Goal: Task Accomplishment & Management: Use online tool/utility

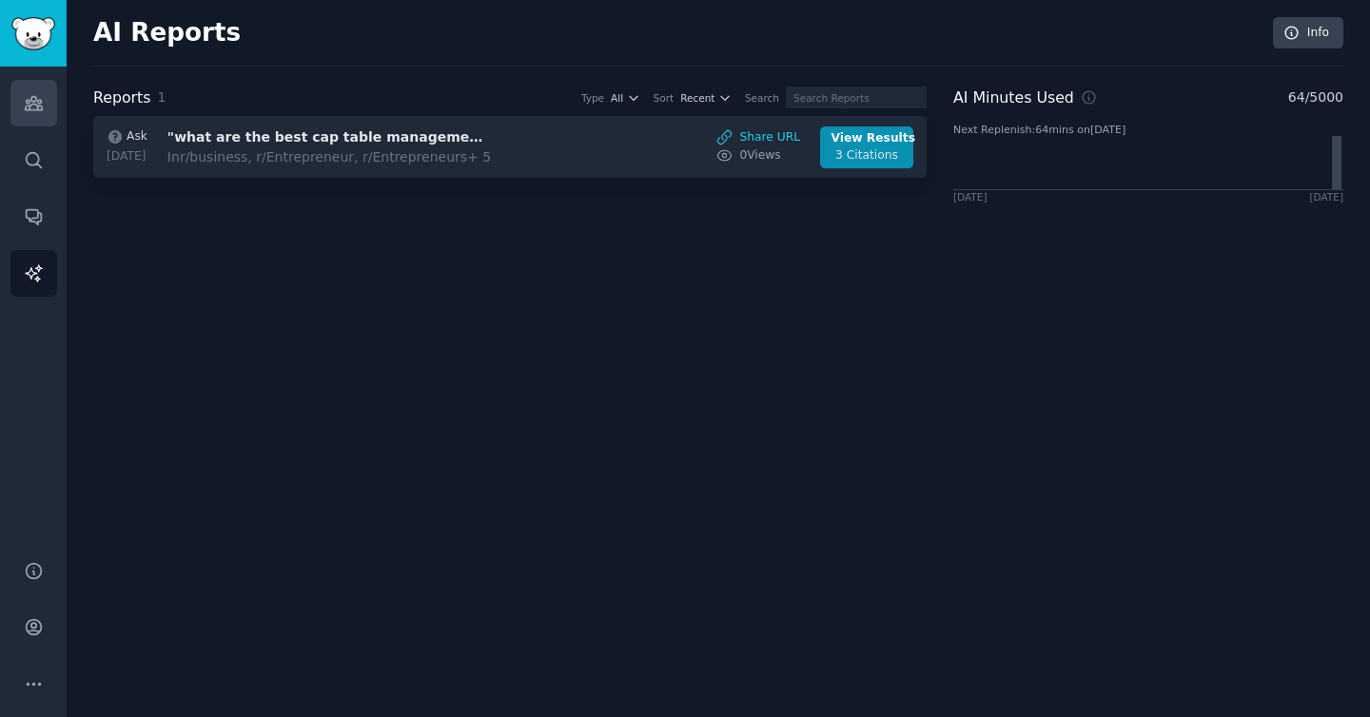
click at [26, 112] on icon "Sidebar" at bounding box center [34, 103] width 20 height 20
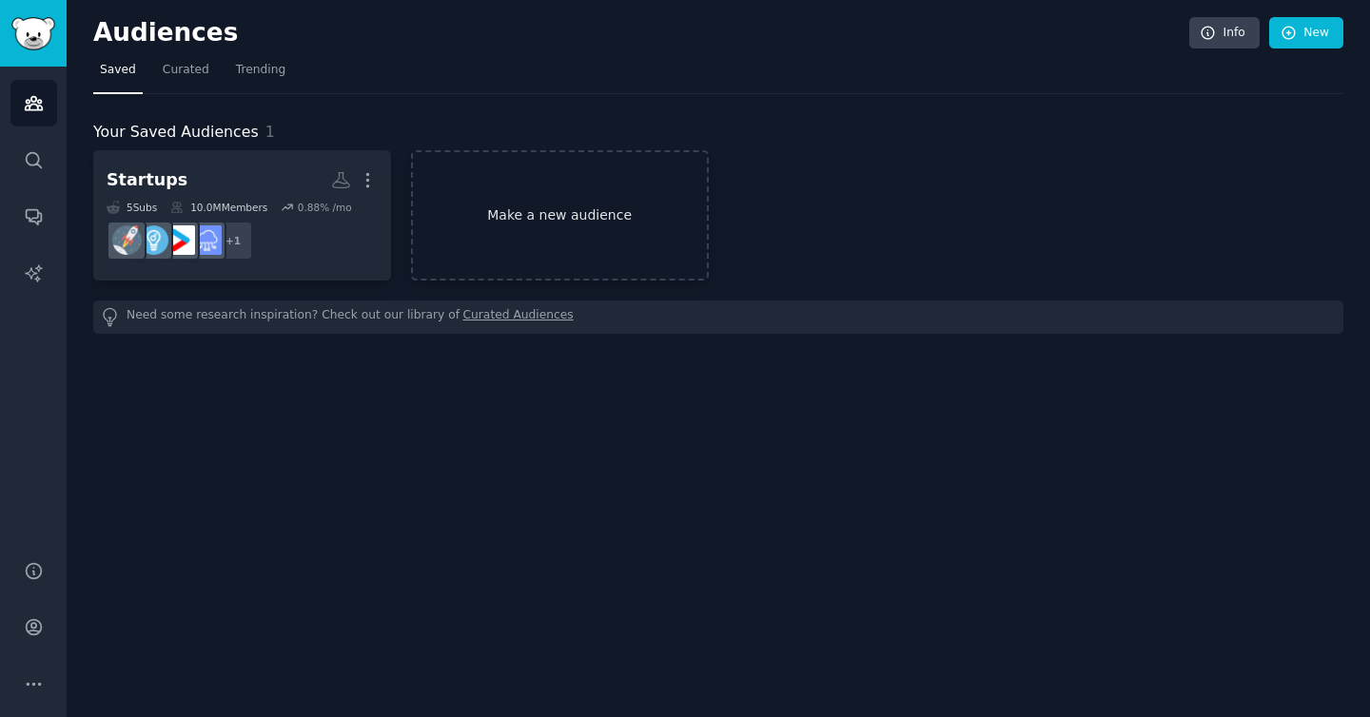
click at [542, 225] on link "Make a new audience" at bounding box center [560, 215] width 298 height 130
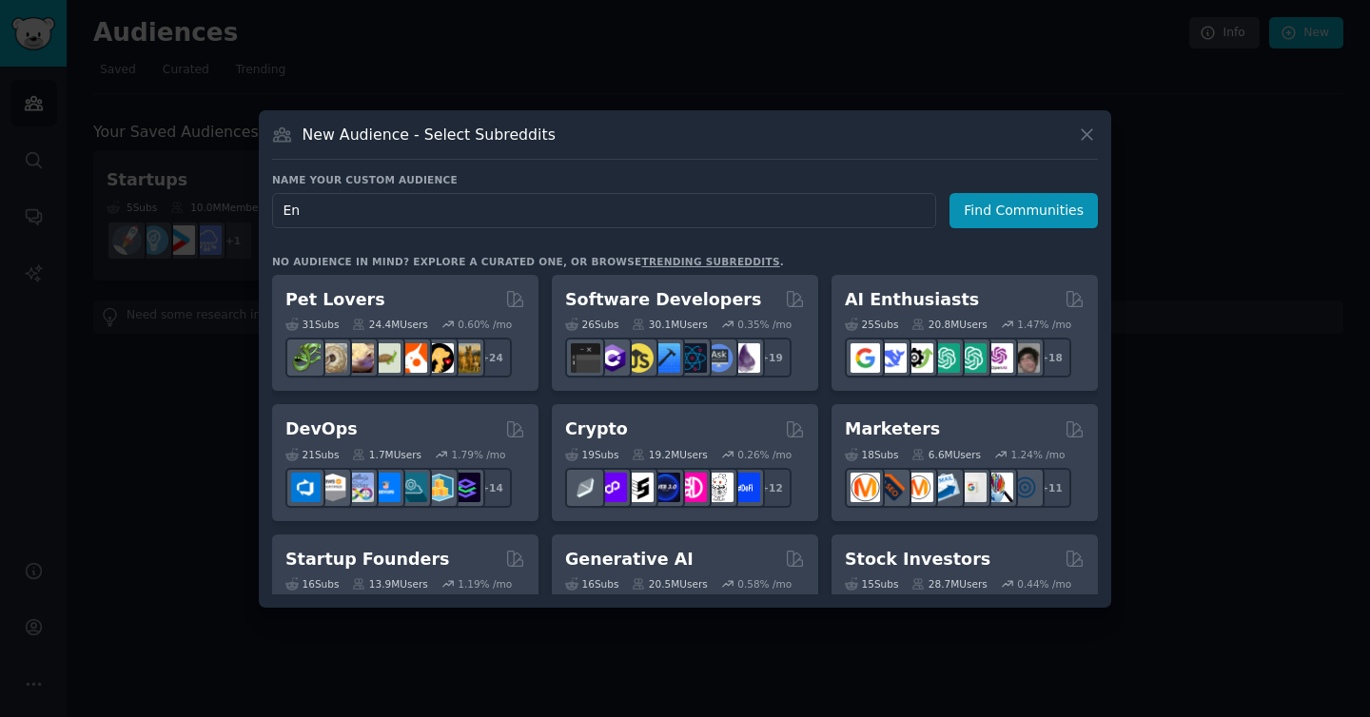
type input "E"
type input "Startup CFO's"
click at [1035, 227] on div "Name your custom audience Audience Name Startup CFO's Find Communities No audie…" at bounding box center [685, 383] width 826 height 421
click at [1052, 207] on button "Find Communities" at bounding box center [1023, 210] width 148 height 35
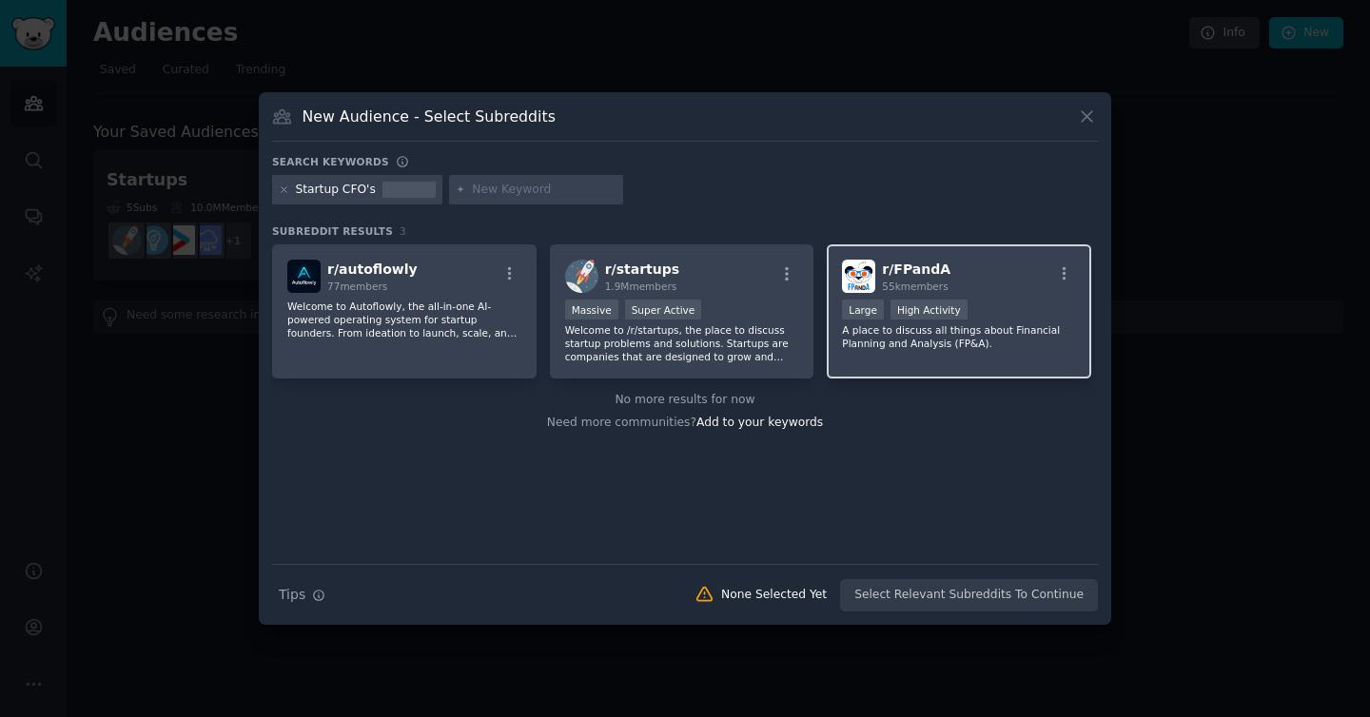
click at [889, 343] on p "A place to discuss all things about Financial Planning and Analysis (FP&A)." at bounding box center [959, 336] width 234 height 27
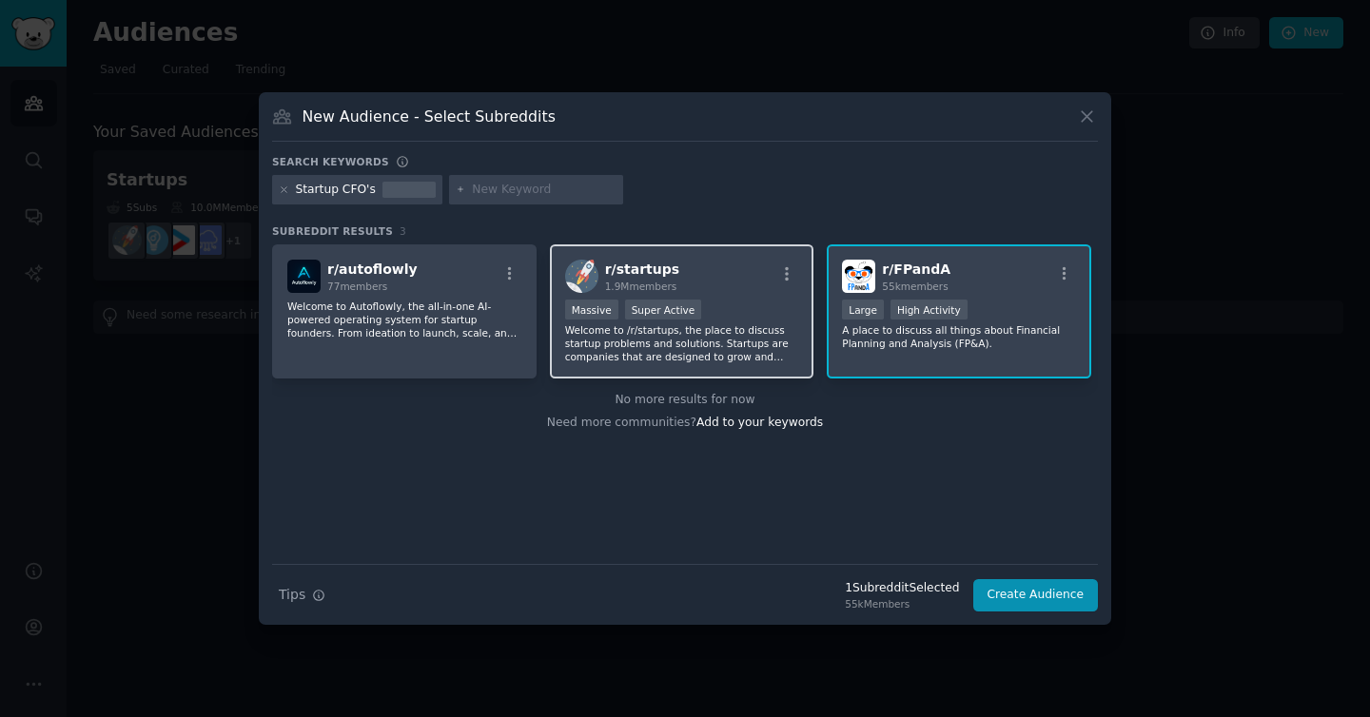
click at [692, 280] on div "r/ startups 1.9M members" at bounding box center [682, 276] width 234 height 33
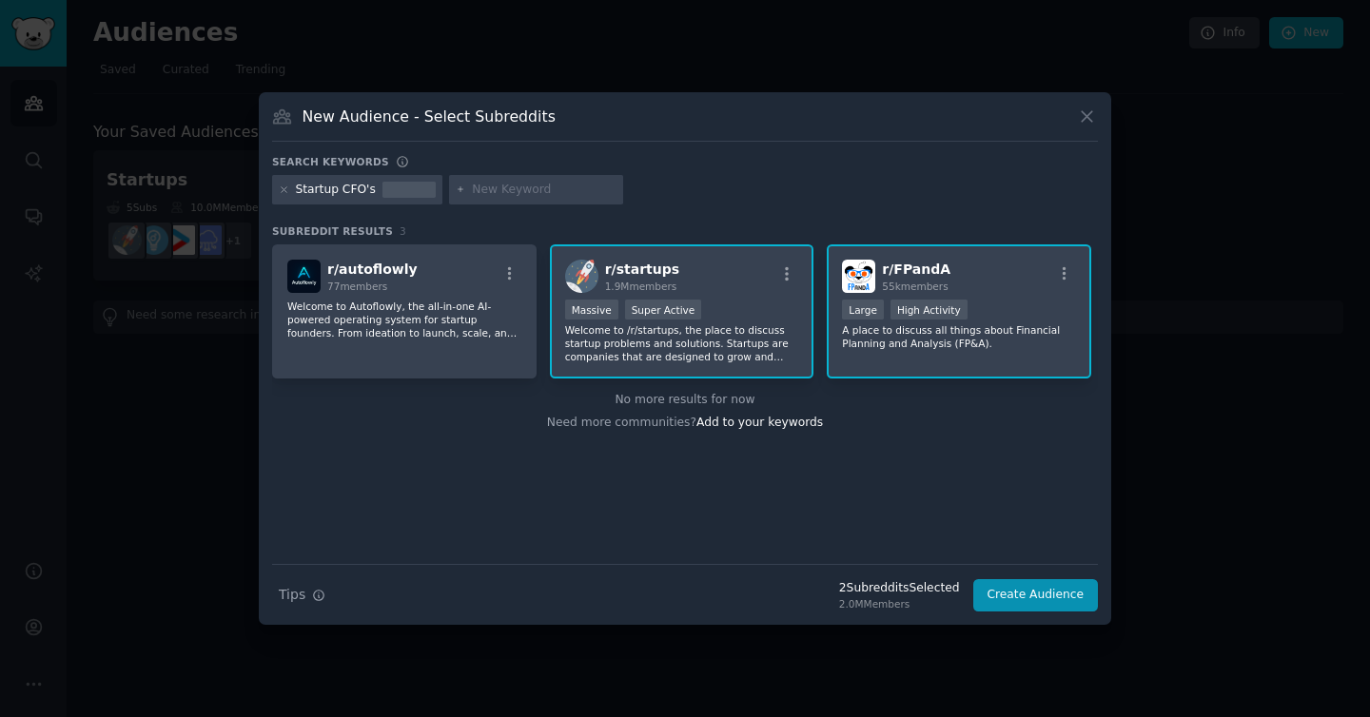
click at [536, 194] on input "text" at bounding box center [544, 190] width 145 height 17
type input "chief financial officer"
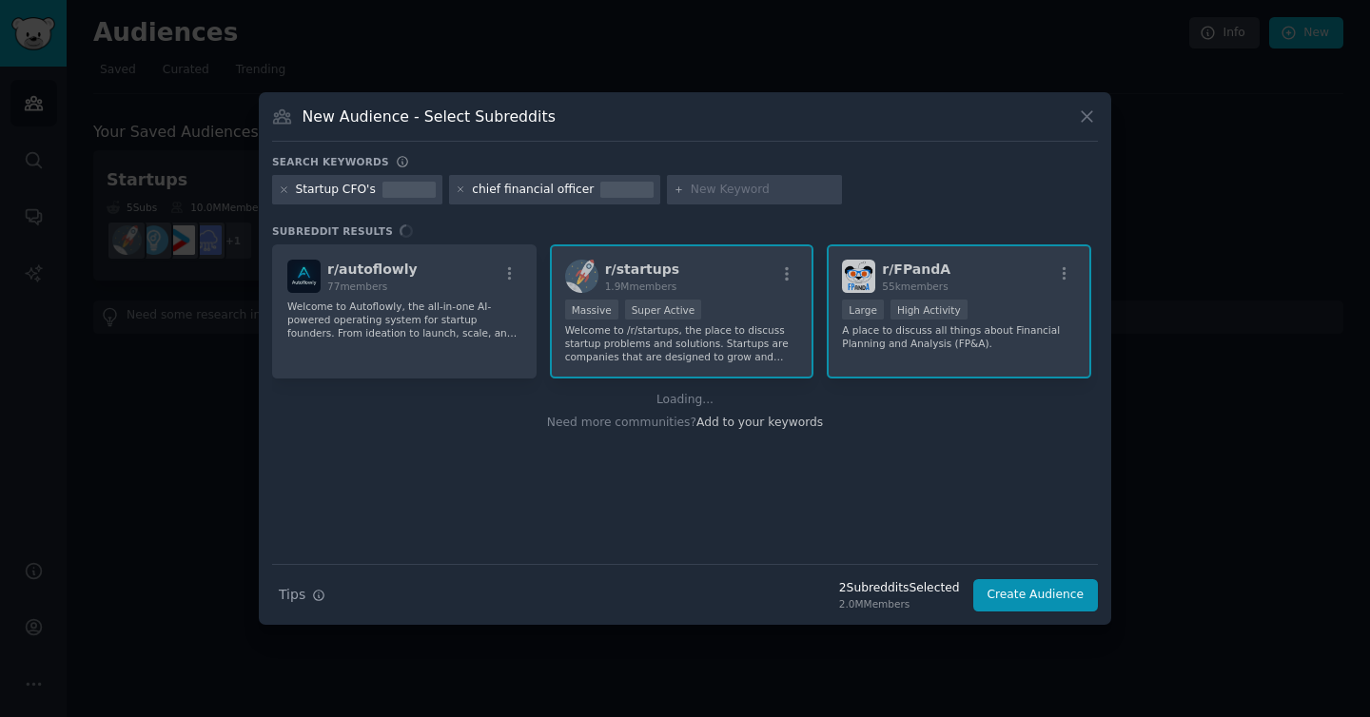
click at [529, 183] on div "chief financial officer" at bounding box center [533, 190] width 122 height 17
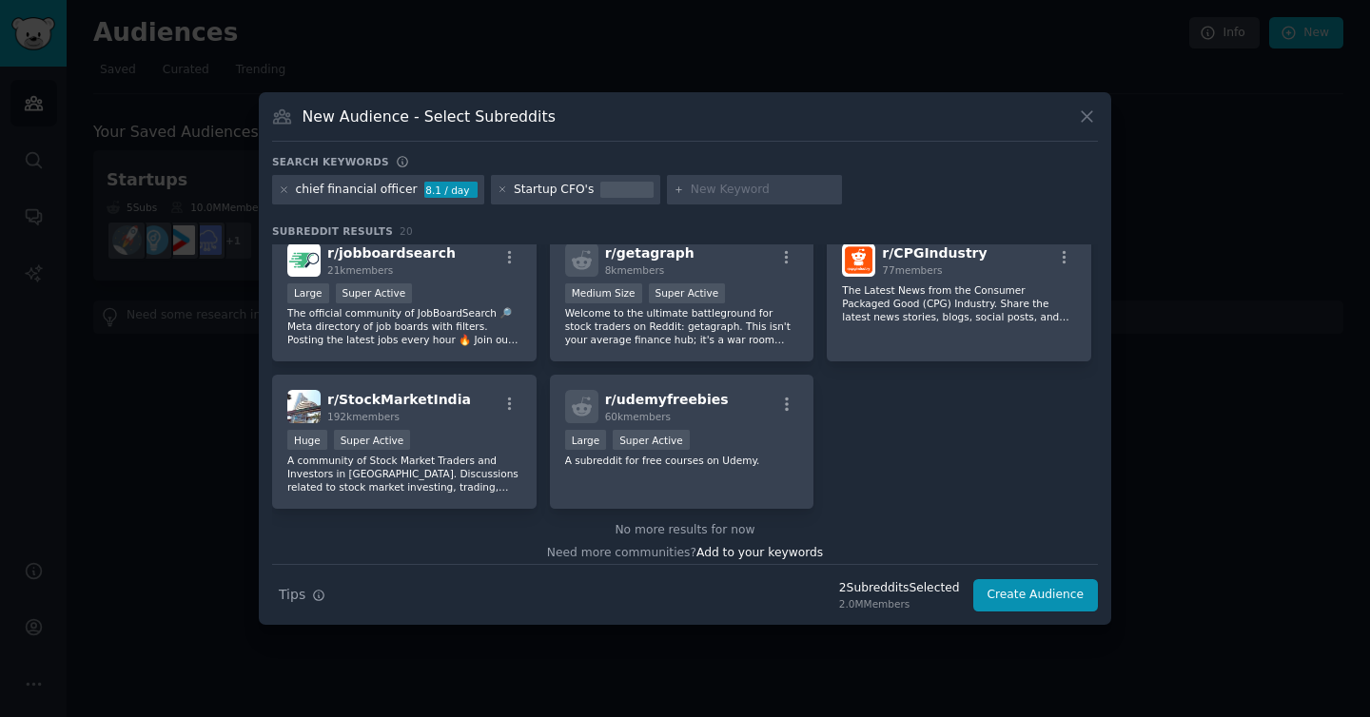
scroll to position [762, 0]
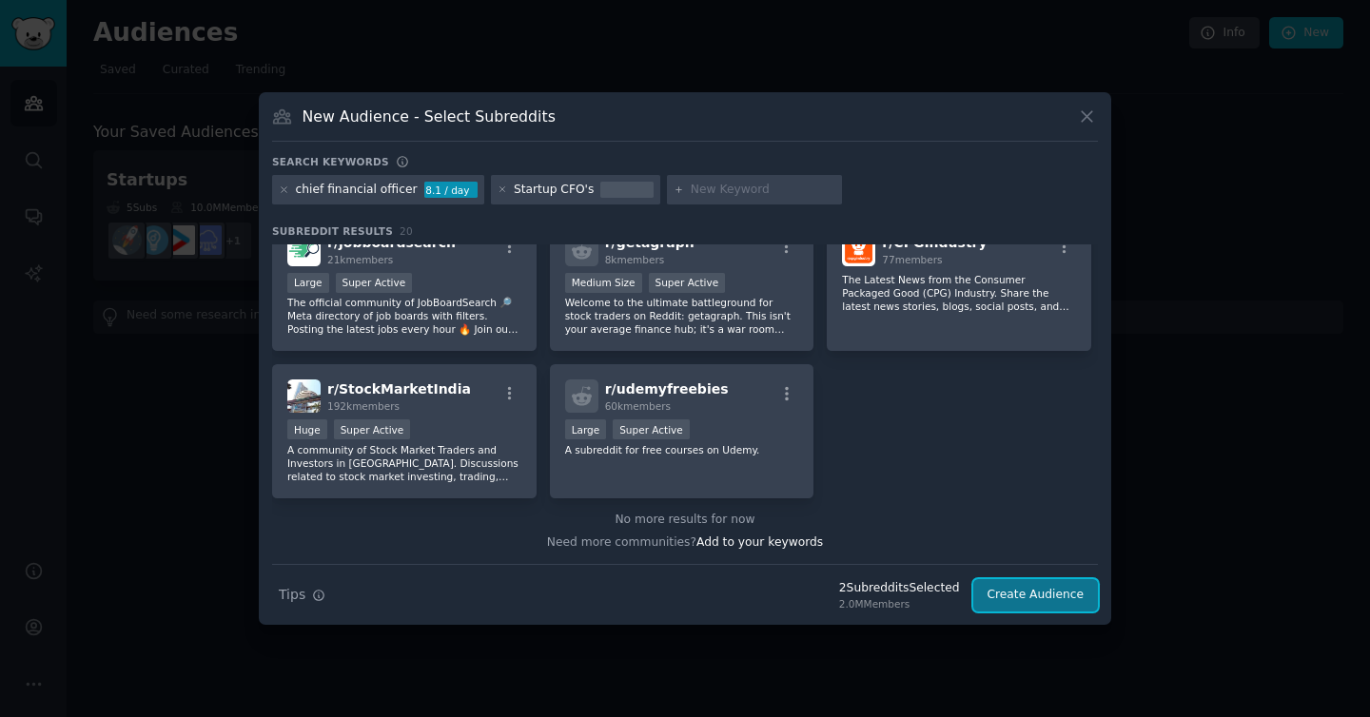
click at [1012, 584] on button "Create Audience" at bounding box center [1036, 595] width 126 height 32
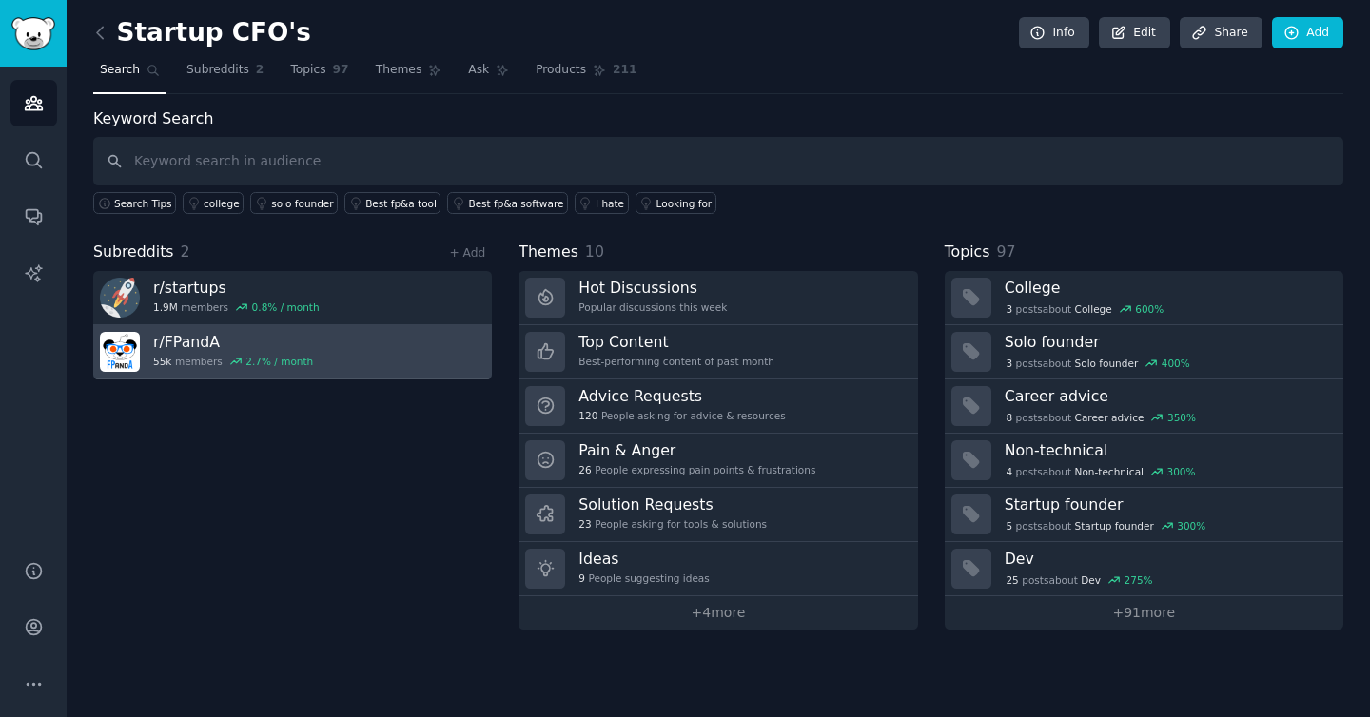
click at [209, 362] on div "55k members 2.7 % / month" at bounding box center [233, 361] width 160 height 13
